Goal: Check status: Check status

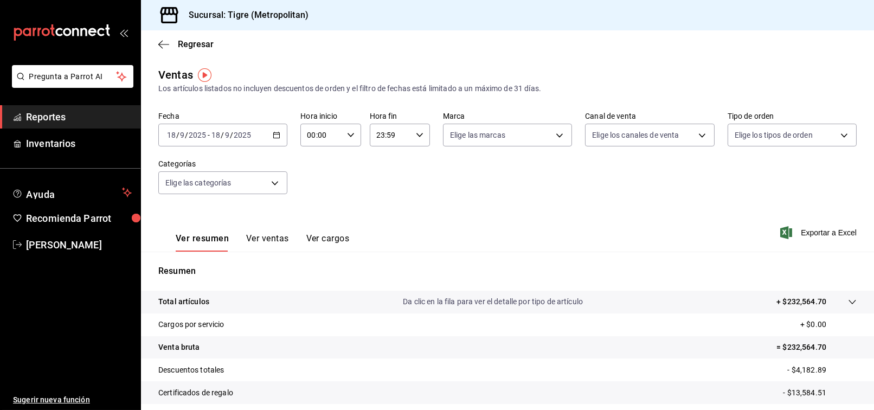
click at [275, 135] on icon "button" at bounding box center [277, 135] width 8 height 8
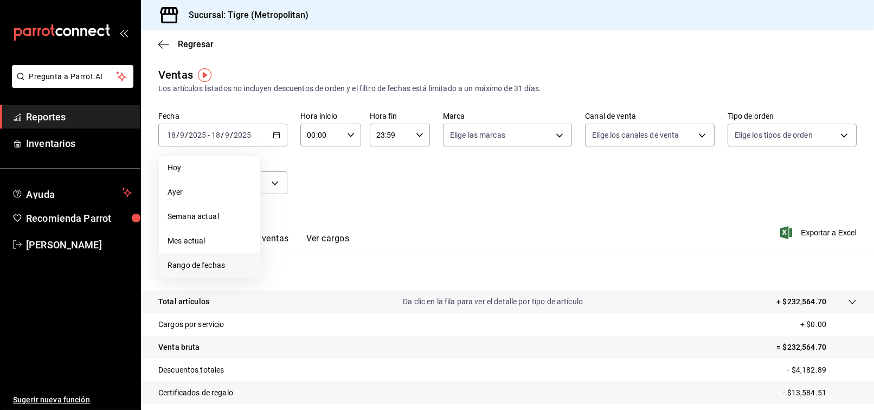
click at [201, 266] on span "Rango de fechas" at bounding box center [210, 265] width 84 height 11
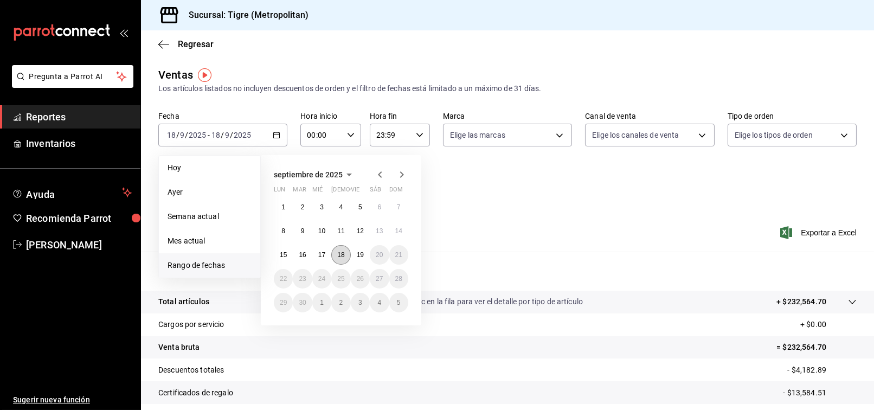
click at [341, 252] on abbr "18" at bounding box center [340, 255] width 7 height 8
click at [358, 253] on abbr "19" at bounding box center [360, 255] width 7 height 8
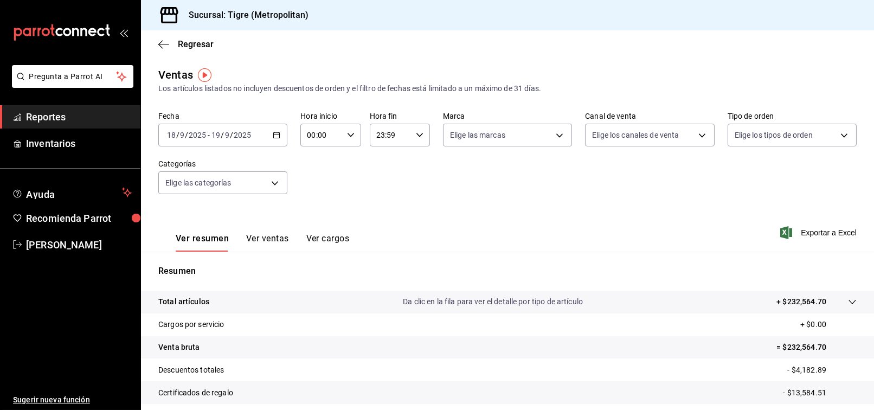
click at [356, 137] on div "00:00 Hora inicio" at bounding box center [331, 135] width 60 height 23
click at [323, 209] on button "02" at bounding box center [313, 215] width 25 height 22
type input "02:00"
click at [707, 271] on div at bounding box center [437, 205] width 874 height 410
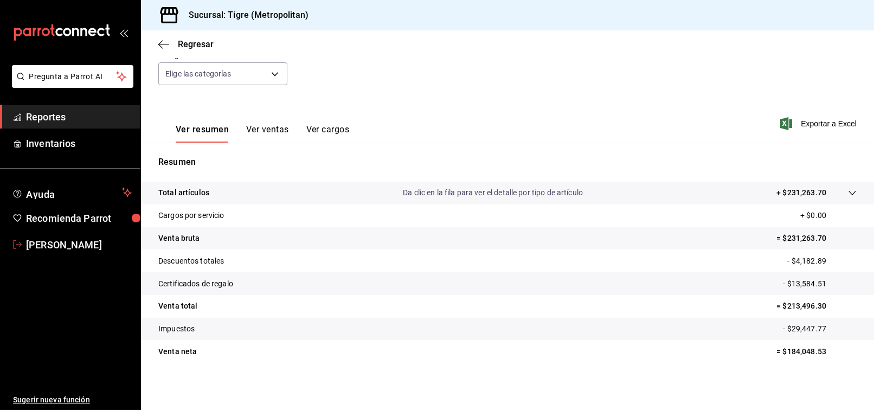
drag, startPoint x: 72, startPoint y: 251, endPoint x: 91, endPoint y: 251, distance: 19.0
click at [72, 251] on span "[PERSON_NAME]" at bounding box center [79, 245] width 106 height 15
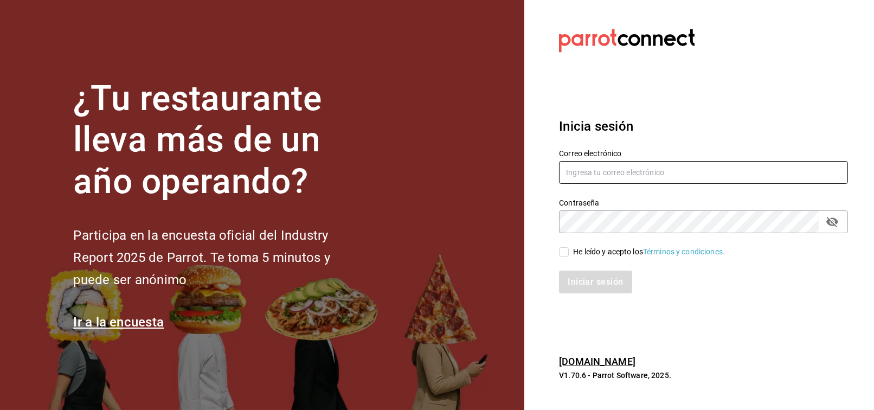
type input "[PERSON_NAME][EMAIL_ADDRESS][PERSON_NAME][DOMAIN_NAME]"
